Goal: Task Accomplishment & Management: Manage account settings

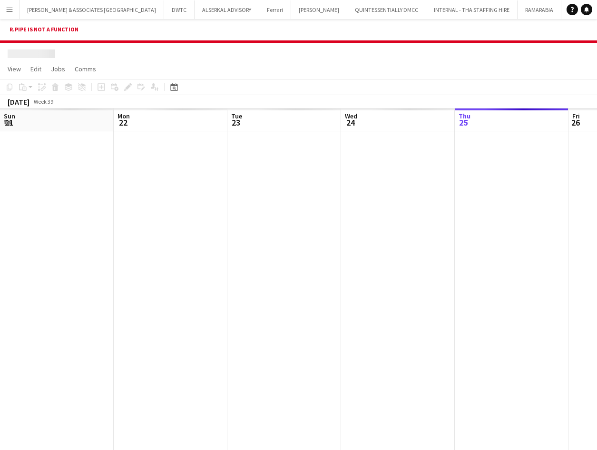
scroll to position [0, 228]
click at [9, 12] on app-icon "Menu" at bounding box center [10, 10] width 8 height 8
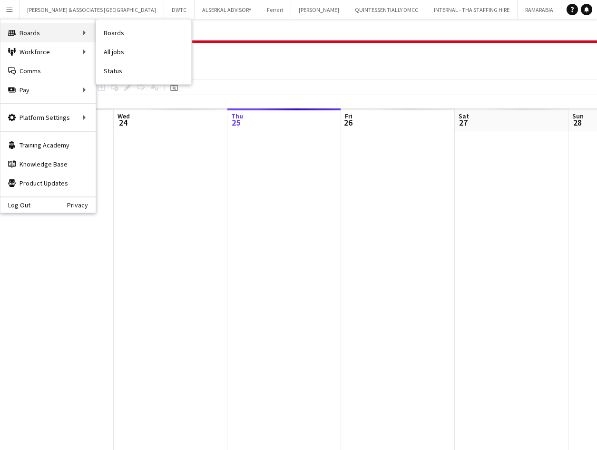
click at [33, 30] on div "Boards Boards" at bounding box center [47, 32] width 95 height 19
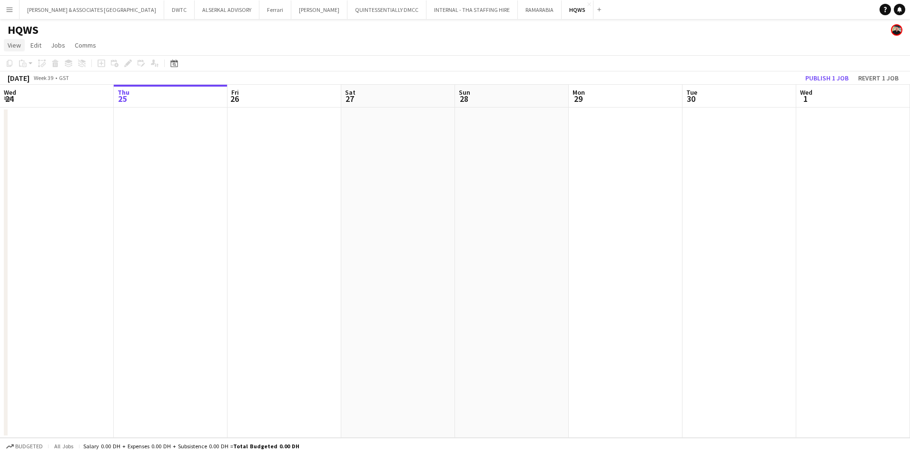
click at [12, 45] on span "View" at bounding box center [14, 45] width 13 height 9
click at [52, 106] on link "Month view" at bounding box center [42, 106] width 76 height 20
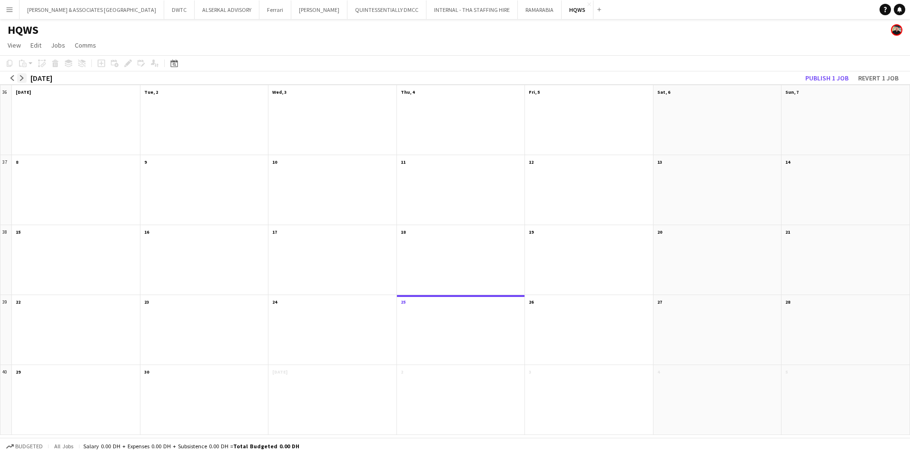
click at [22, 80] on app-icon "arrow-right" at bounding box center [22, 78] width 6 height 6
click at [57, 114] on app-month-view-date-header "6 7 Jobs 0/8" at bounding box center [76, 161] width 128 height 12
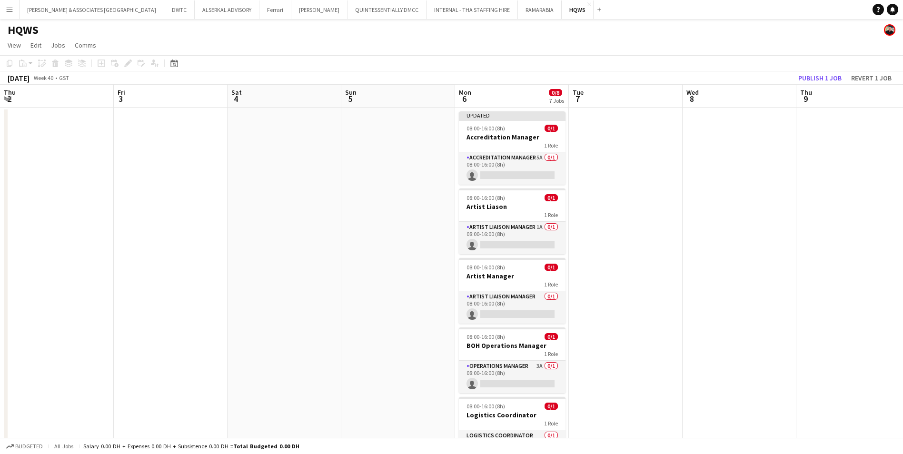
scroll to position [0, 328]
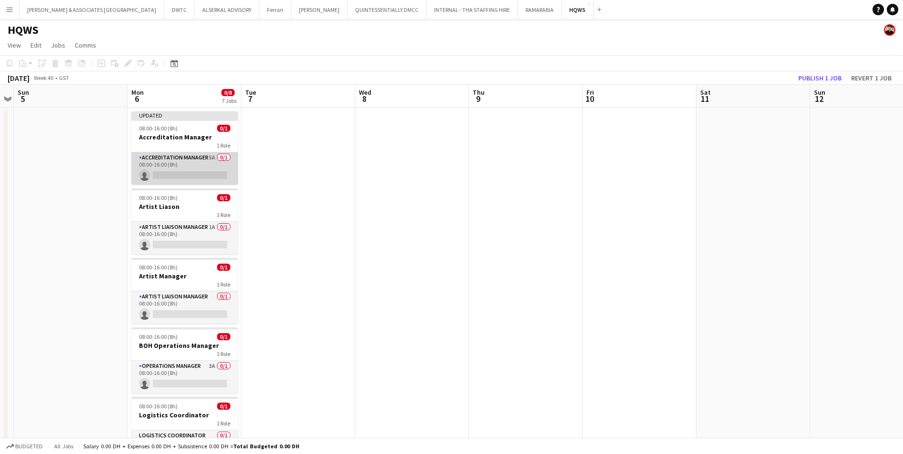
click at [188, 114] on app-card-role "Accreditation Manager 5A 0/1 08:00-16:00 (8h) single-neutral-actions" at bounding box center [184, 168] width 107 height 32
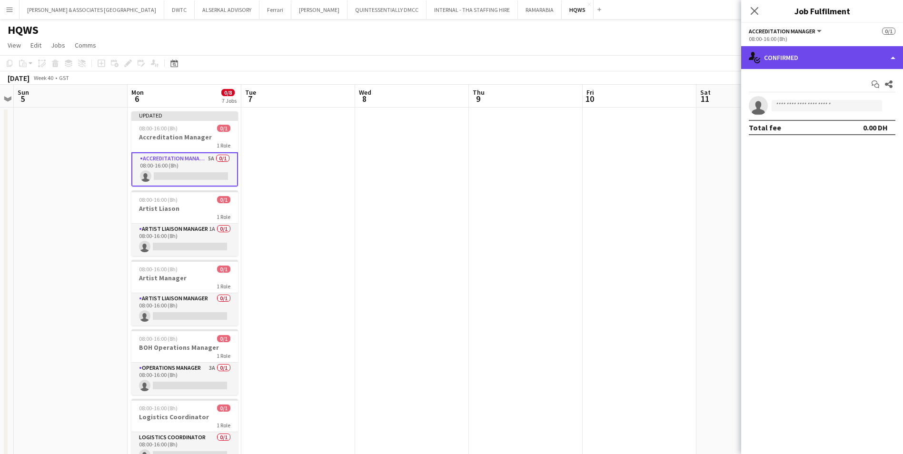
click at [294, 64] on div "single-neutral-actions-check-2 Confirmed" at bounding box center [822, 57] width 162 height 23
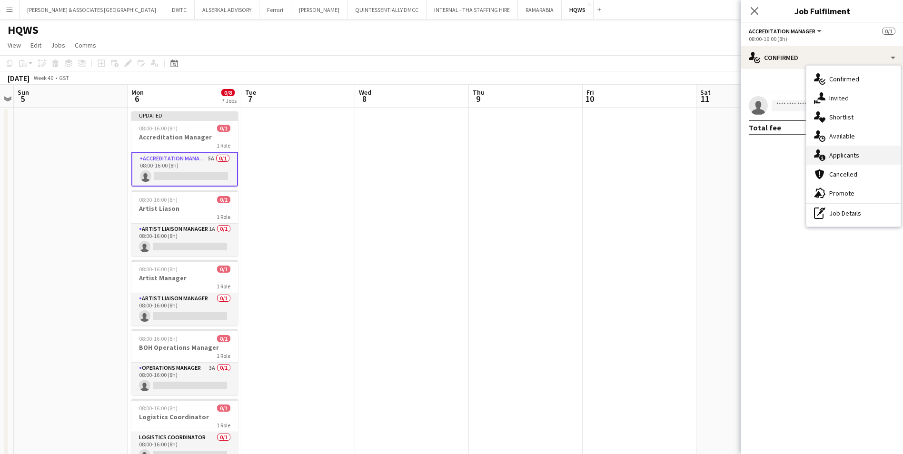
click at [294, 114] on span "Applicants" at bounding box center [844, 155] width 30 height 9
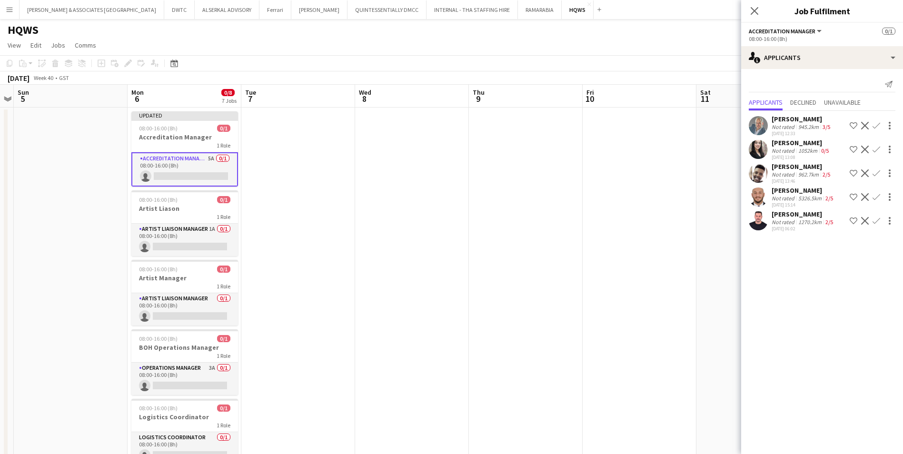
click at [294, 114] on div "[PERSON_NAME]" at bounding box center [803, 214] width 63 height 9
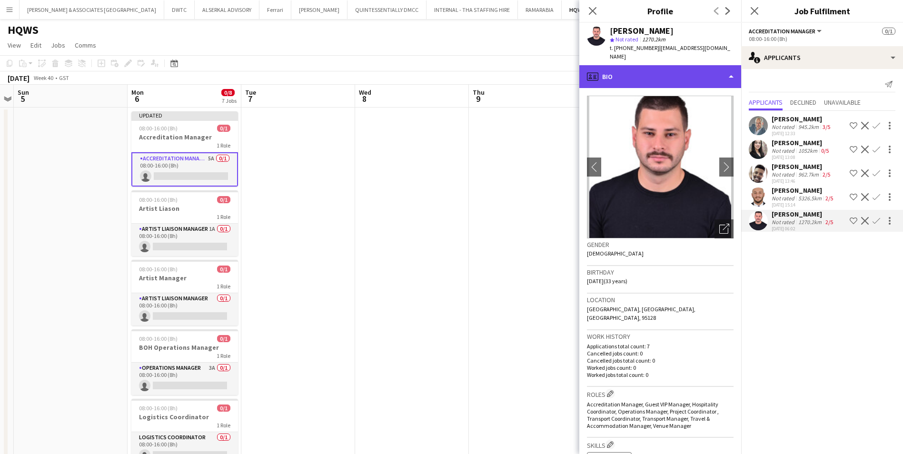
click at [294, 67] on div "profile Bio" at bounding box center [660, 76] width 162 height 23
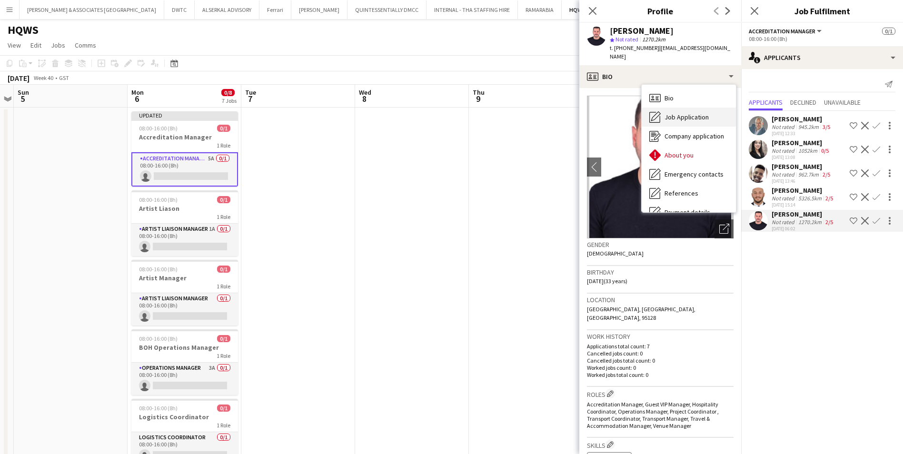
click at [294, 113] on span "Job Application" at bounding box center [687, 117] width 44 height 9
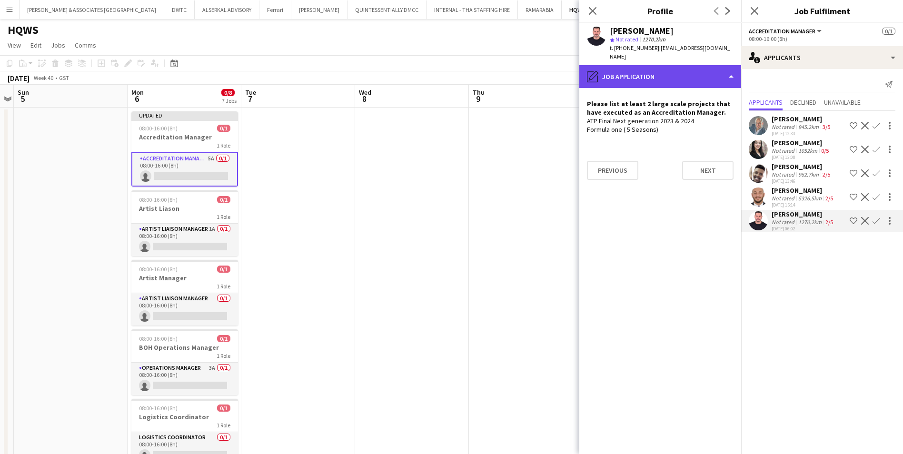
click at [294, 68] on div "pencil4 Job Application" at bounding box center [660, 76] width 162 height 23
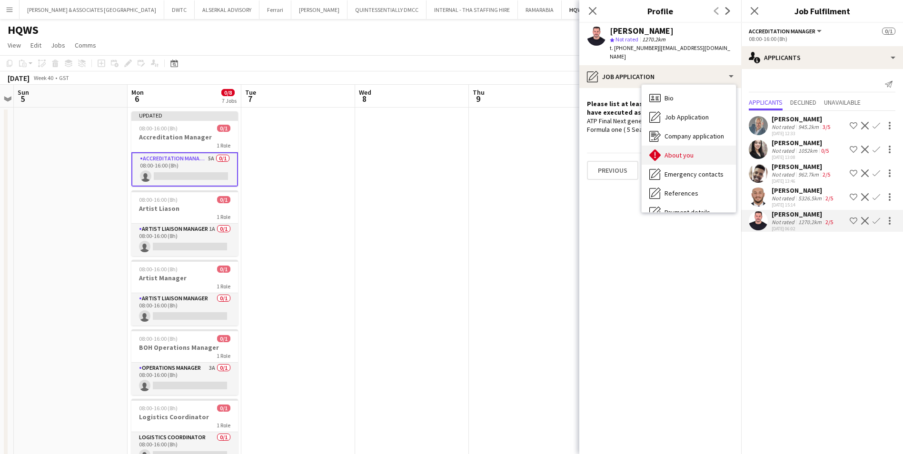
click at [294, 114] on div "About you About you" at bounding box center [689, 155] width 94 height 19
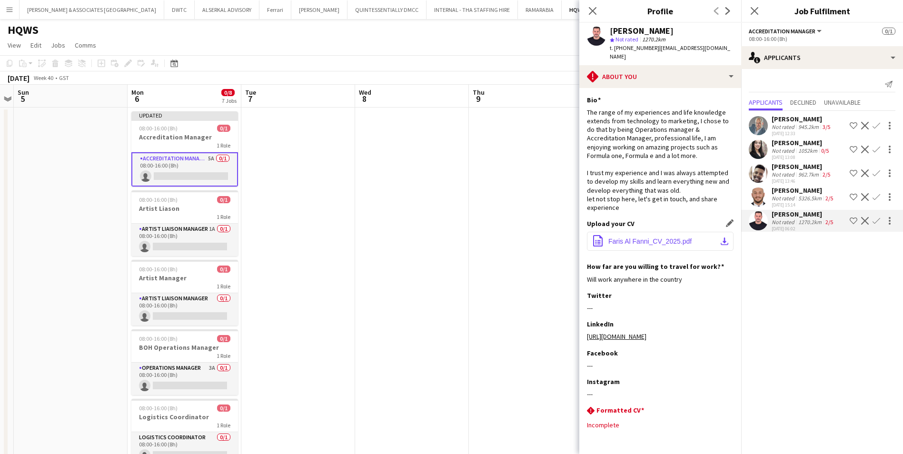
click at [294, 114] on span "Faris Al Fanni_CV_2025.pdf" at bounding box center [649, 242] width 83 height 8
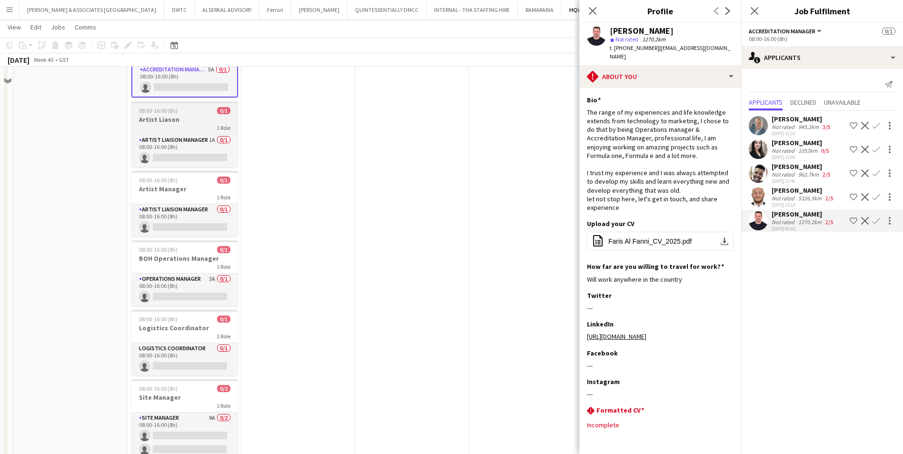
scroll to position [95, 0]
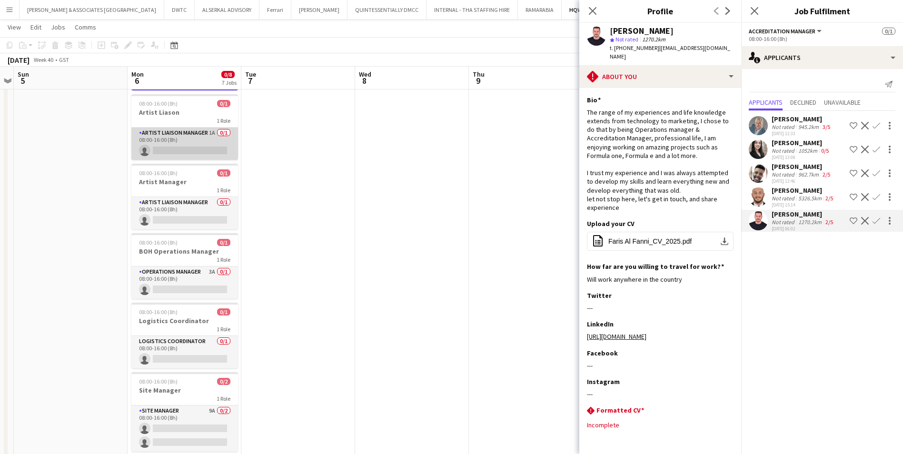
click at [204, 114] on app-card-role "Artist Liaison Manager 1A 0/1 08:00-16:00 (8h) single-neutral-actions" at bounding box center [184, 144] width 107 height 32
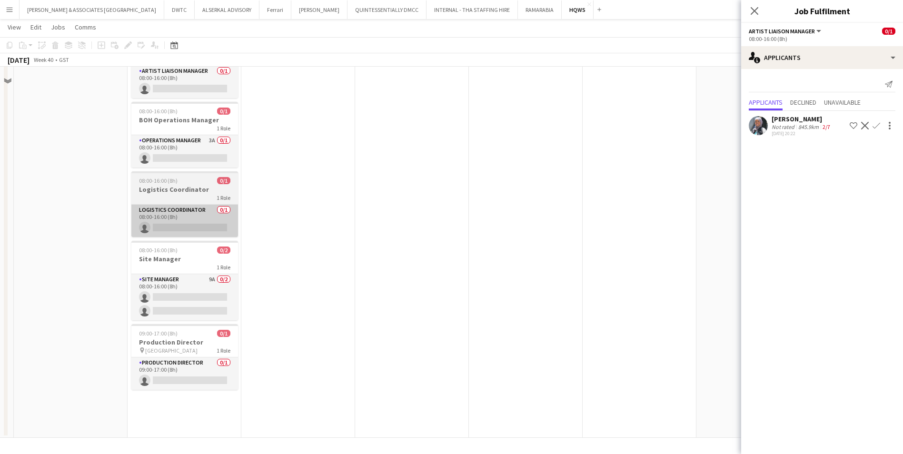
scroll to position [0, 0]
